Goal: Transaction & Acquisition: Purchase product/service

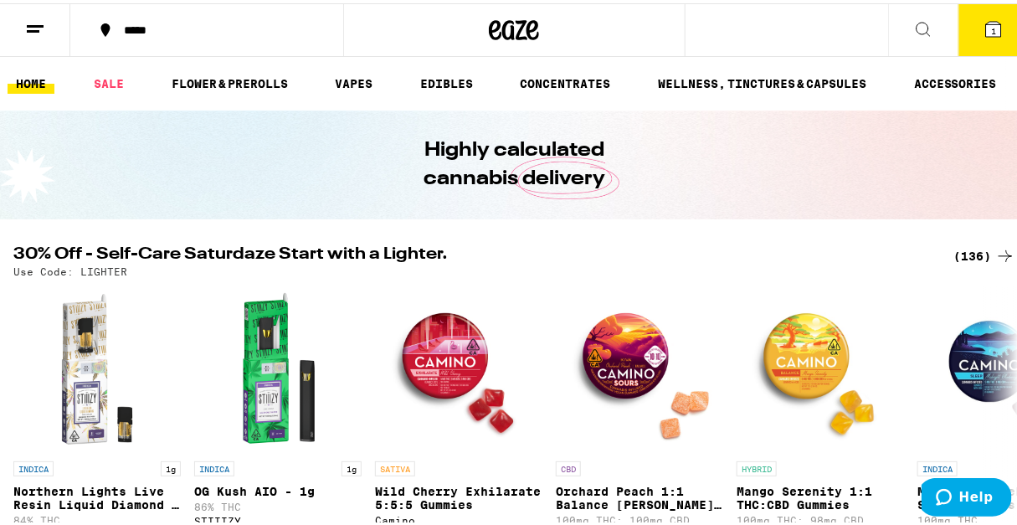
click at [1015, 258] on div "30% Off - Self-Care Saturdaze Start with a Lighter. (136) Use Code: LIGHTER" at bounding box center [514, 258] width 1029 height 31
click at [996, 257] on icon at bounding box center [1006, 253] width 20 height 20
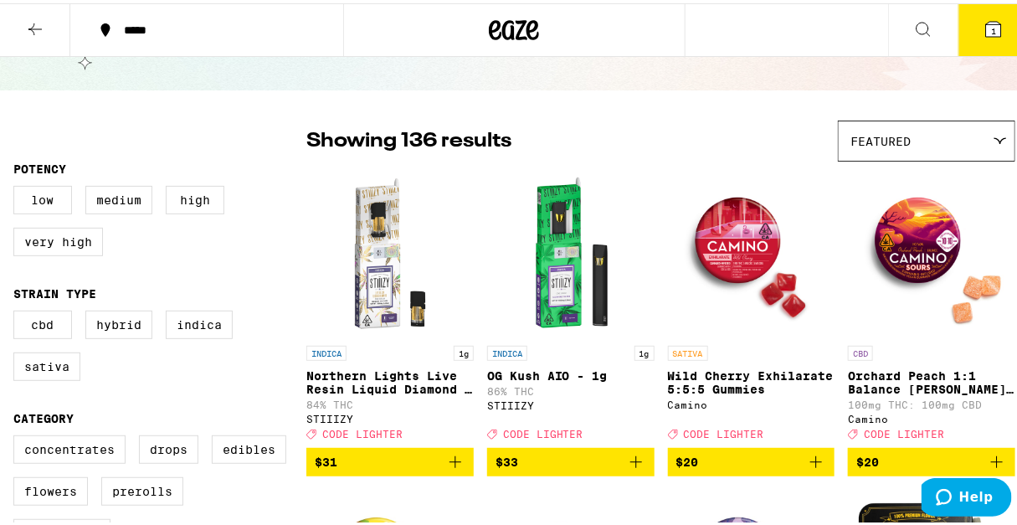
scroll to position [152, 0]
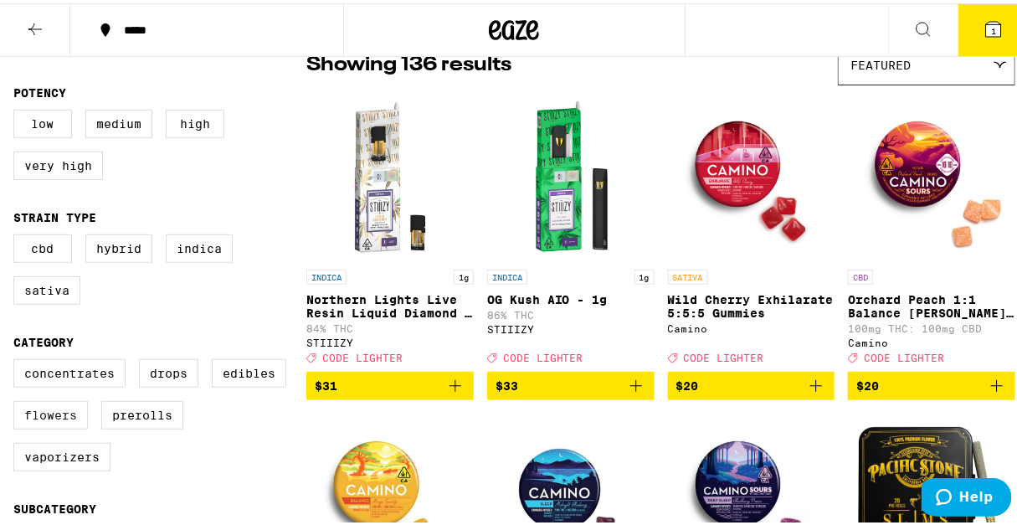
click at [73, 426] on label "Flowers" at bounding box center [50, 412] width 75 height 28
click at [18, 359] on input "Flowers" at bounding box center [17, 358] width 1 height 1
checkbox input "true"
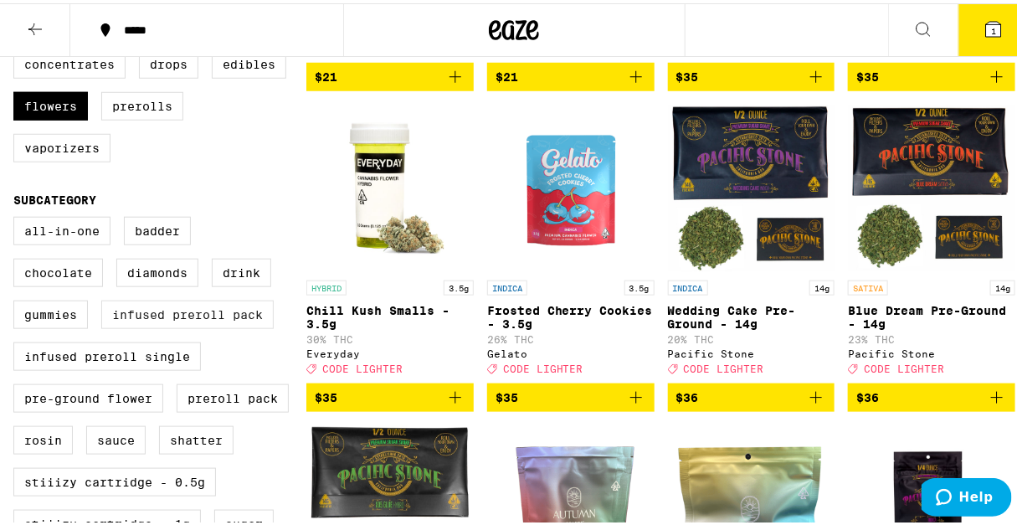
scroll to position [380, 0]
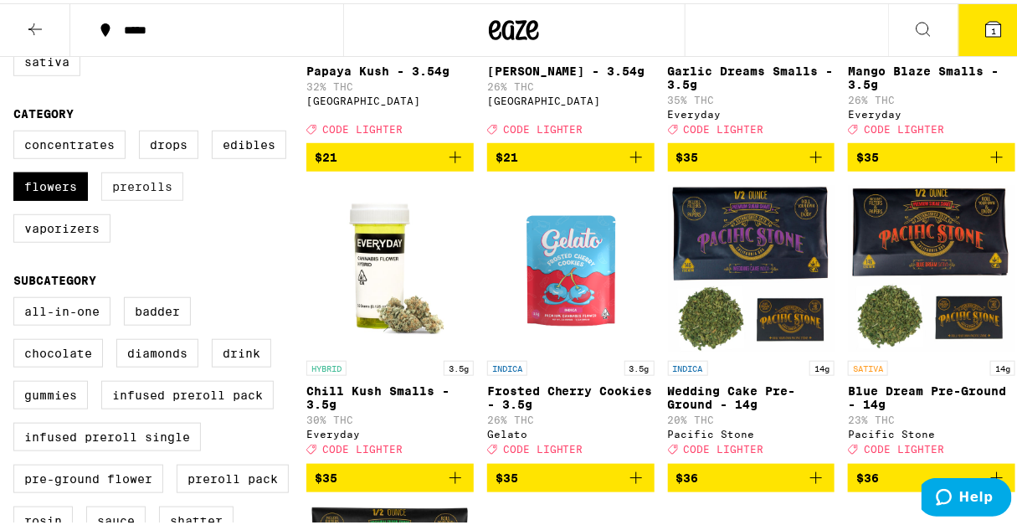
click at [141, 194] on label "Prerolls" at bounding box center [142, 183] width 82 height 28
click at [18, 131] on input "Prerolls" at bounding box center [17, 130] width 1 height 1
checkbox input "true"
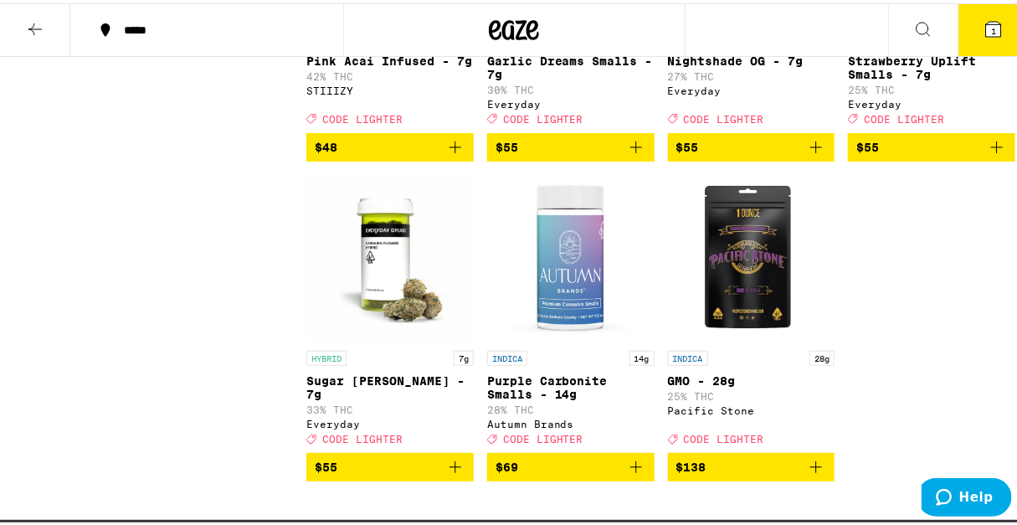
scroll to position [5252, 0]
